Goal: Go to known website: Access a specific website the user already knows

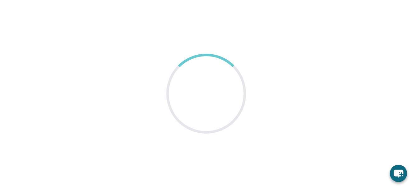
click at [245, 115] on div at bounding box center [206, 94] width 80 height 80
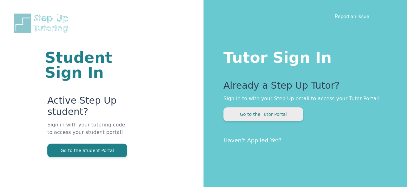
click at [253, 119] on button "Go to the Tutor Portal" at bounding box center [263, 114] width 80 height 14
